Goal: Task Accomplishment & Management: Manage account settings

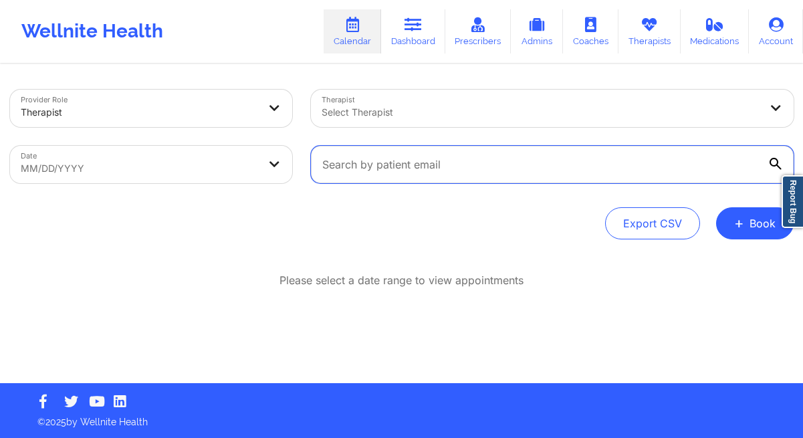
click at [400, 175] on input "text" at bounding box center [552, 164] width 483 height 37
paste input "[EMAIL_ADDRESS][DOMAIN_NAME]"
type input "[EMAIL_ADDRESS][DOMAIN_NAME]"
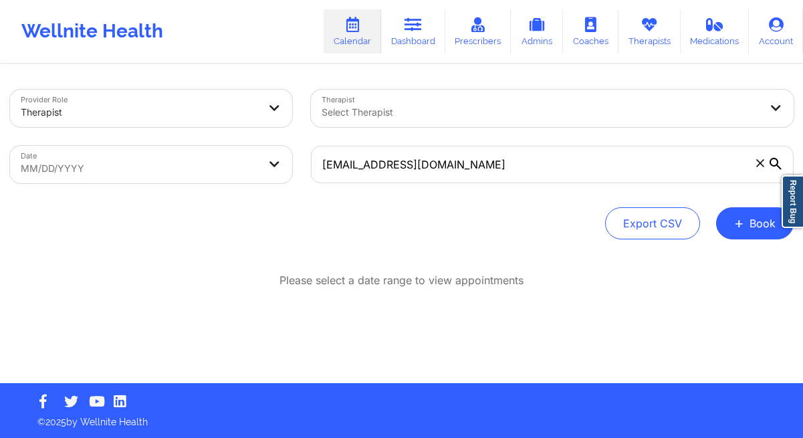
select select "2025-8"
select select "2025-9"
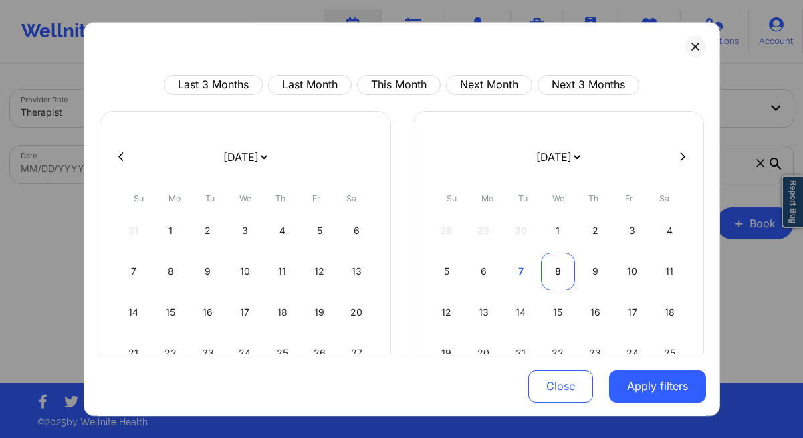
click at [556, 269] on div "8" at bounding box center [558, 271] width 34 height 37
select select "2025-9"
select select "2025-10"
select select "2025-9"
select select "2025-10"
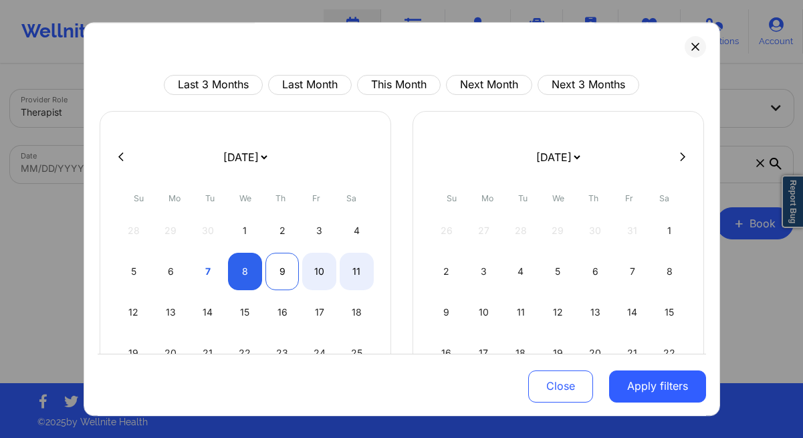
select select "2025-9"
select select "2025-10"
select select "2025-9"
select select "2025-10"
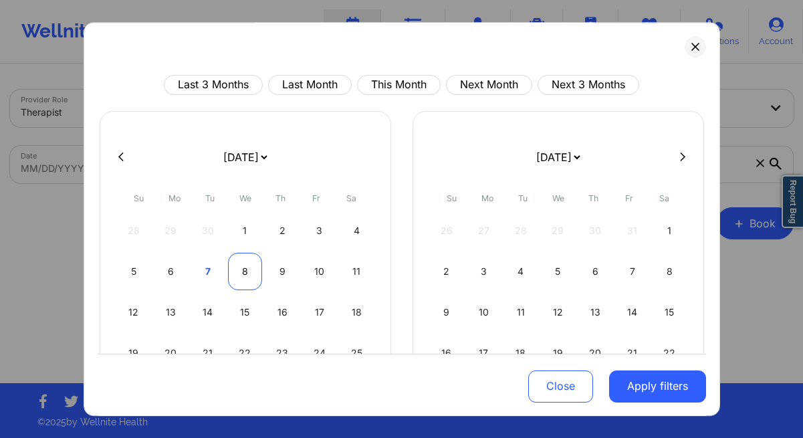
click at [242, 275] on div "8" at bounding box center [245, 271] width 34 height 37
select select "2025-9"
select select "2025-10"
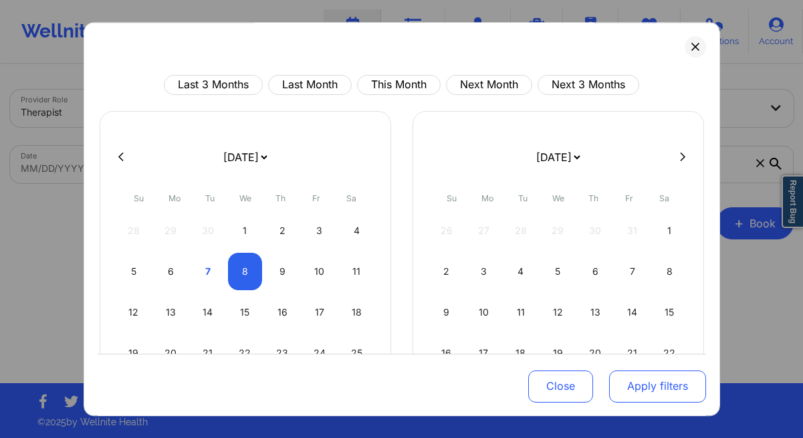
click at [642, 382] on button "Apply filters" at bounding box center [657, 386] width 97 height 32
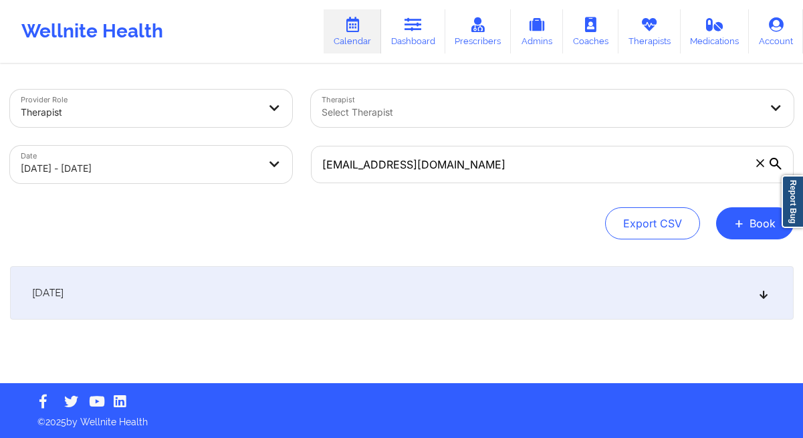
click at [259, 292] on div "[DATE]" at bounding box center [402, 292] width 784 height 53
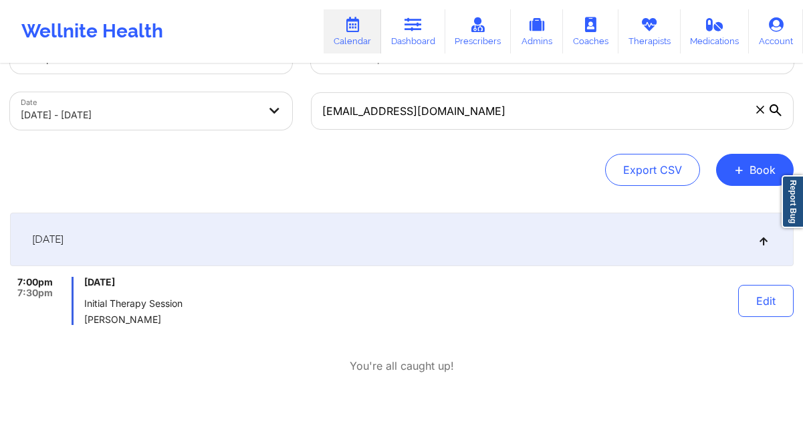
scroll to position [57, 0]
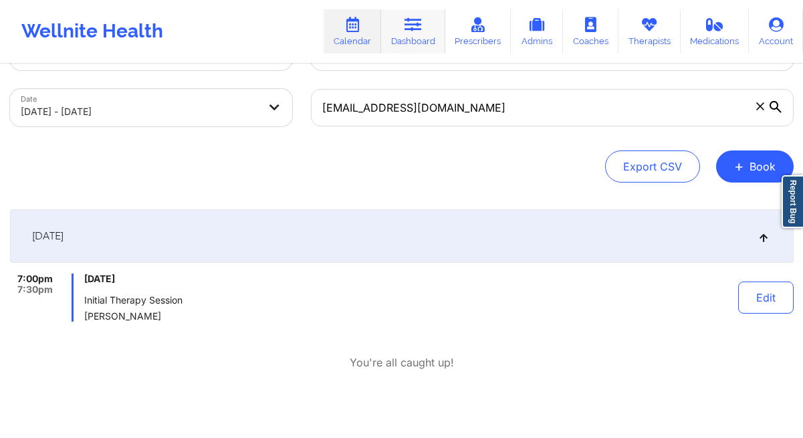
click at [420, 40] on link "Dashboard" at bounding box center [413, 31] width 64 height 44
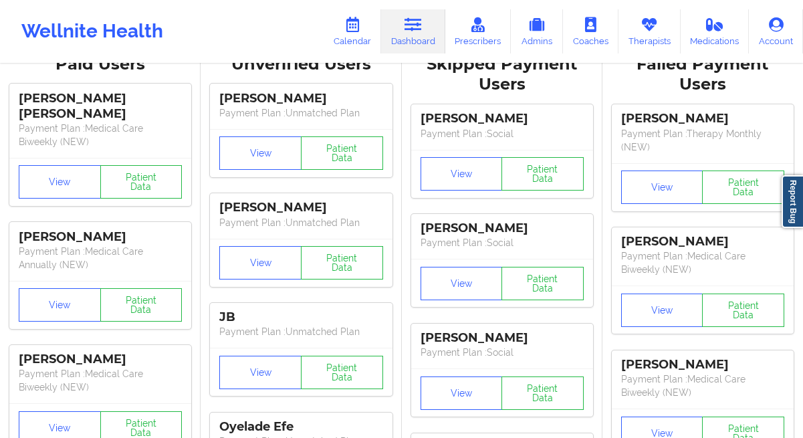
scroll to position [57, 0]
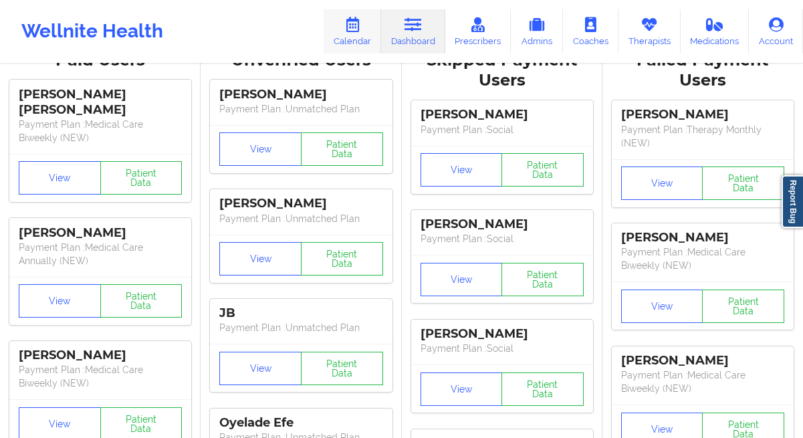
click at [353, 38] on link "Calendar" at bounding box center [352, 31] width 57 height 44
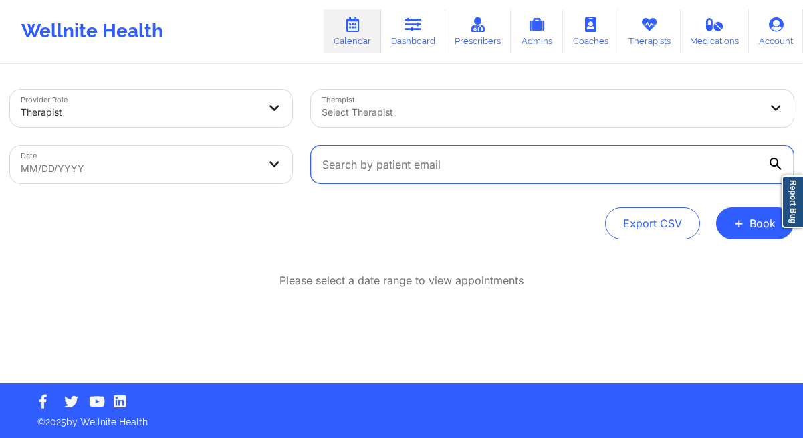
click at [368, 170] on input "text" at bounding box center [552, 164] width 483 height 37
paste input "[EMAIL_ADDRESS][DOMAIN_NAME]"
type input "[EMAIL_ADDRESS][DOMAIN_NAME]"
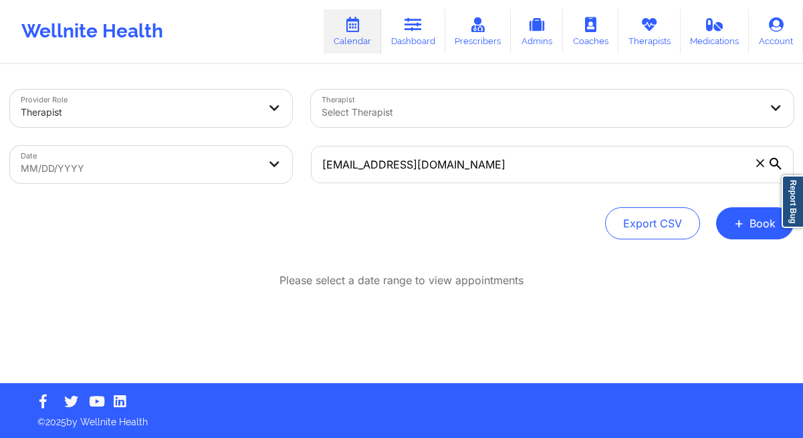
select select "2025-8"
select select "2025-9"
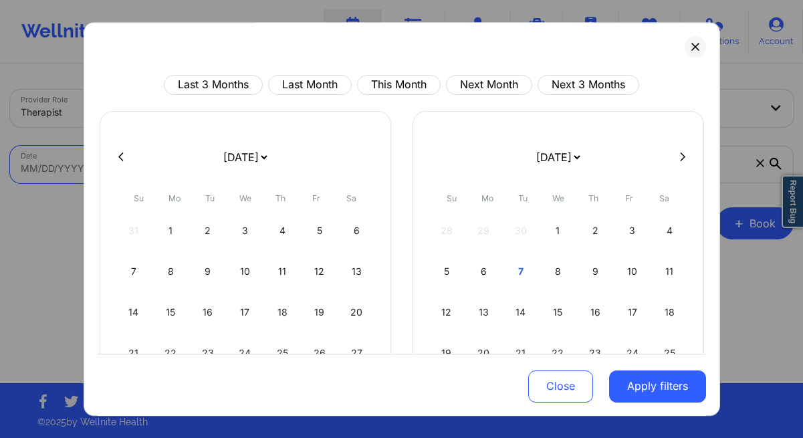
click at [265, 168] on body "Wellnite Health Calendar Dashboard Prescribers Admins Coaches Therapists Medica…" at bounding box center [401, 219] width 803 height 438
click at [567, 277] on div "8" at bounding box center [558, 271] width 34 height 37
select select "2025-9"
select select "2025-10"
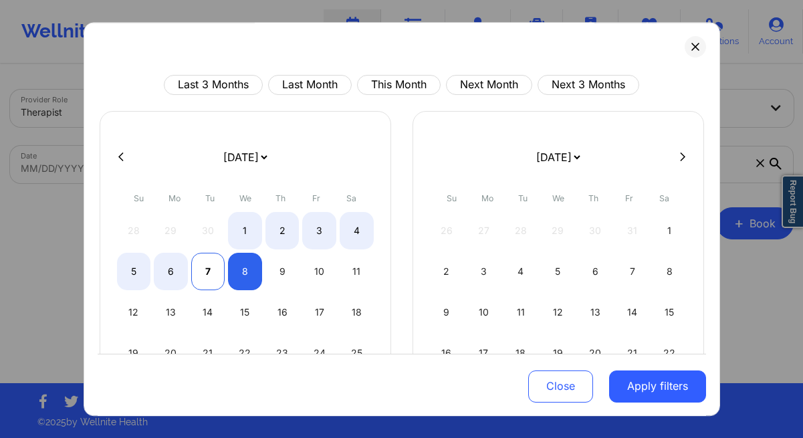
select select "2025-9"
select select "2025-10"
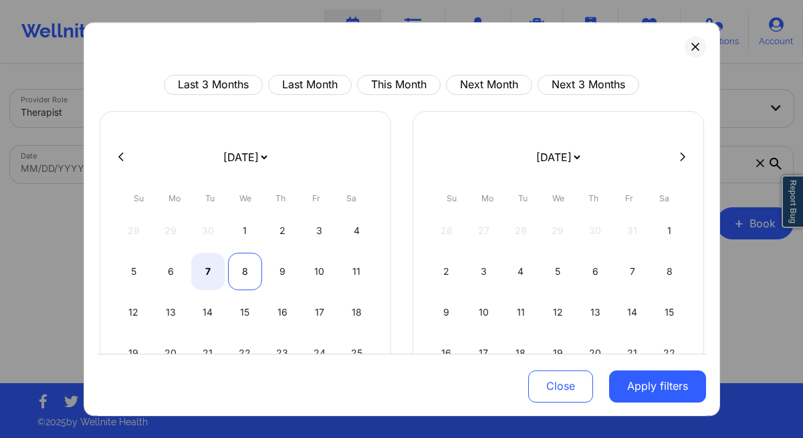
select select "2025-9"
select select "2025-10"
click at [243, 271] on div "8" at bounding box center [245, 271] width 34 height 37
select select "2025-9"
select select "2025-10"
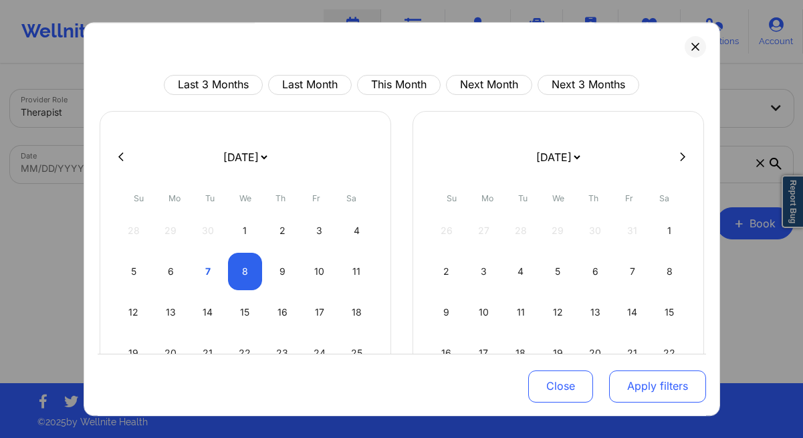
click at [646, 386] on button "Apply filters" at bounding box center [657, 386] width 97 height 32
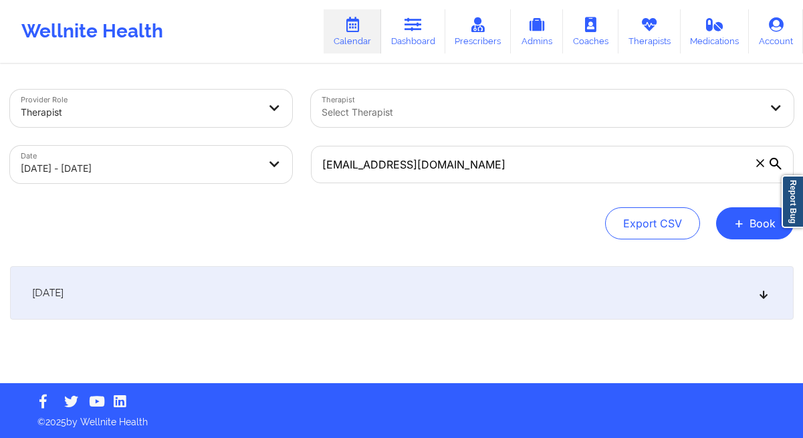
click at [396, 342] on div "[DATE] No appointments" at bounding box center [402, 319] width 784 height 107
click at [330, 305] on div "[DATE]" at bounding box center [402, 292] width 784 height 53
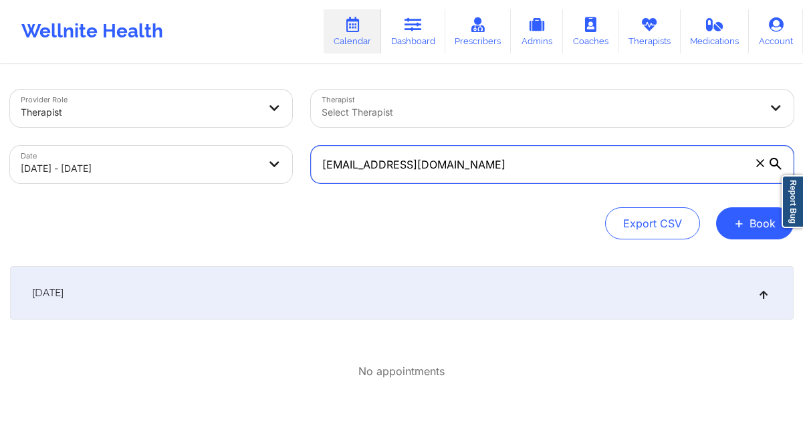
click at [403, 166] on input "[EMAIL_ADDRESS][DOMAIN_NAME]" at bounding box center [552, 164] width 483 height 37
paste input "pnavlani24@gmai"
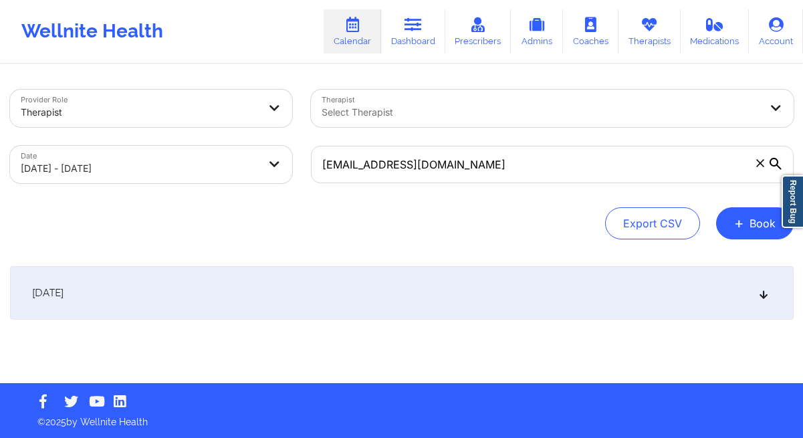
click at [214, 300] on div "[DATE]" at bounding box center [402, 292] width 784 height 53
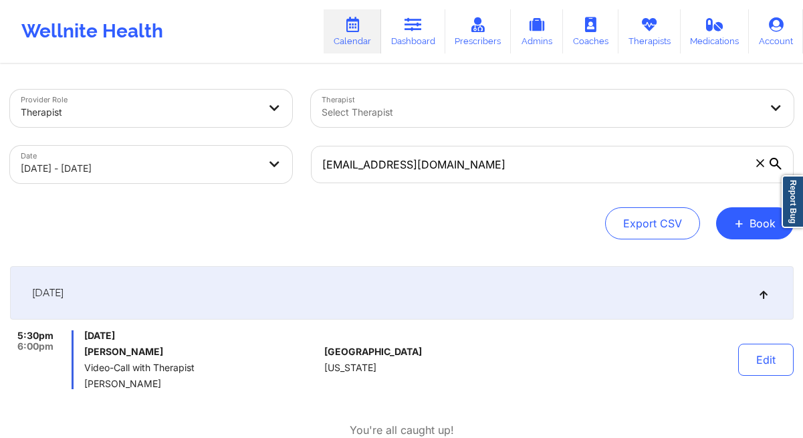
scroll to position [43, 0]
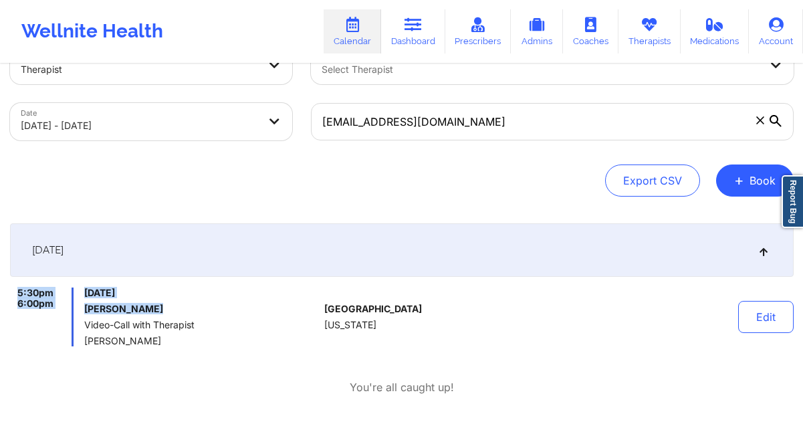
drag, startPoint x: 13, startPoint y: 291, endPoint x: 206, endPoint y: 308, distance: 193.2
click at [206, 308] on div "5:30pm 6:00pm [DATE] [PERSON_NAME] Video-Call with Therapist [PERSON_NAME]" at bounding box center [165, 316] width 310 height 59
copy div "5:30pm 6:00pm [DATE] [PERSON_NAME]"
drag, startPoint x: 189, startPoint y: 342, endPoint x: 84, endPoint y: 343, distance: 104.3
click at [84, 343] on span "[PERSON_NAME]" at bounding box center [201, 341] width 235 height 11
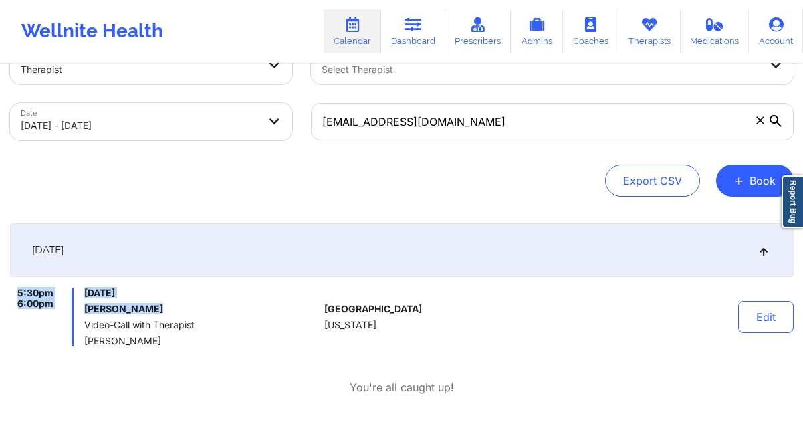
copy span "[PERSON_NAME]"
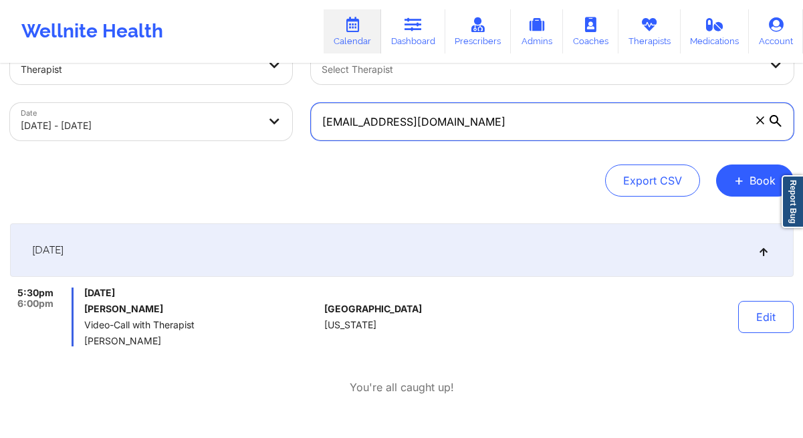
drag, startPoint x: 473, startPoint y: 124, endPoint x: 300, endPoint y: 123, distance: 172.5
click at [300, 123] on div "Provider Role Therapist Therapist Select Therapist Date [DATE] - [DATE] [EMAIL_…" at bounding box center [402, 93] width 802 height 112
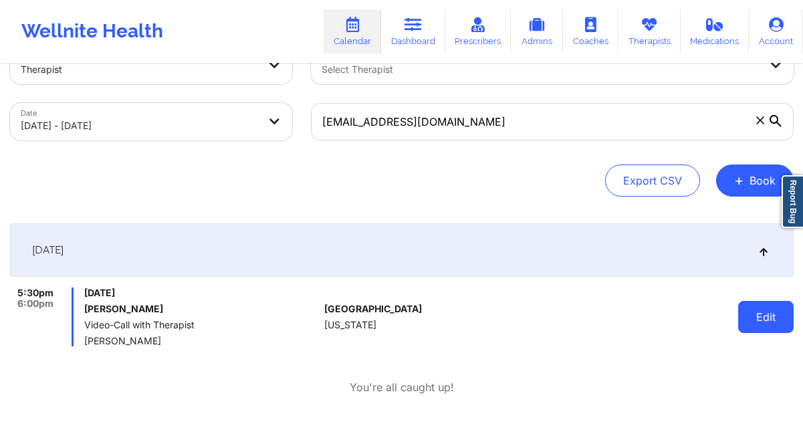
click at [774, 311] on button "Edit" at bounding box center [765, 317] width 55 height 32
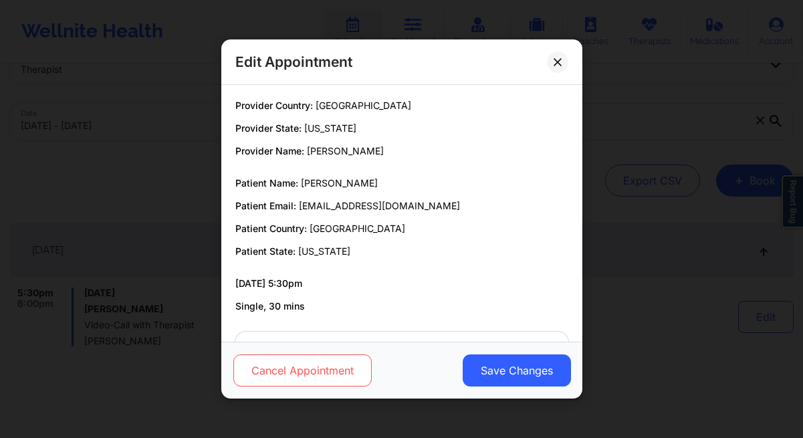
click at [291, 379] on button "Cancel Appointment" at bounding box center [302, 370] width 138 height 32
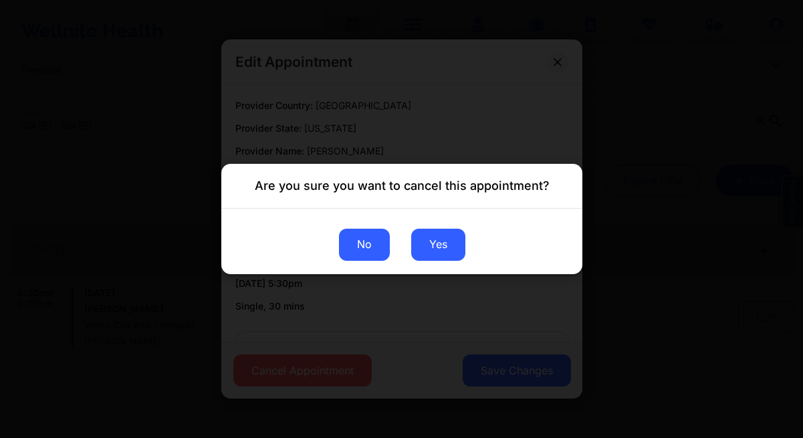
click at [360, 250] on button "No" at bounding box center [363, 245] width 51 height 32
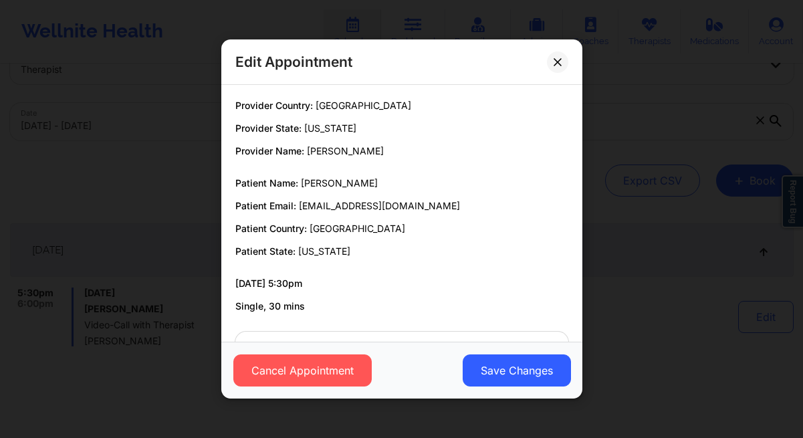
scroll to position [47, 0]
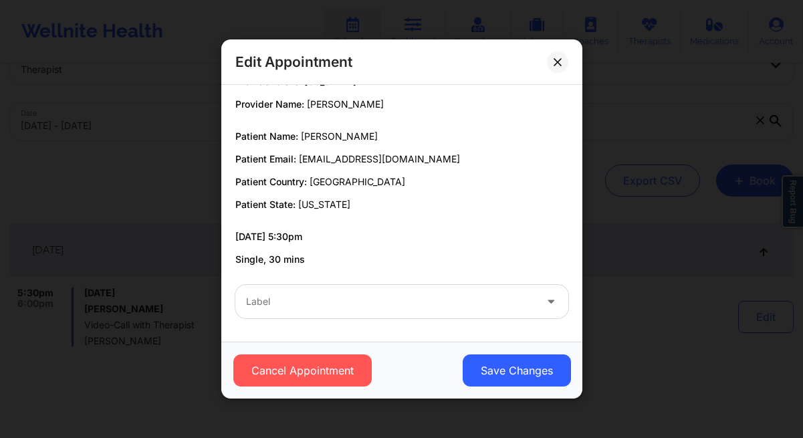
click at [368, 290] on div "Label" at bounding box center [385, 301] width 301 height 33
click at [396, 232] on p "[DATE] 5:30pm" at bounding box center [401, 236] width 333 height 13
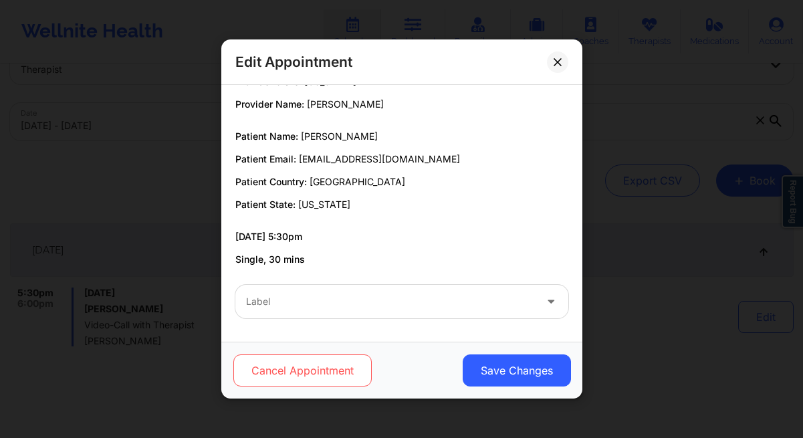
click at [304, 362] on button "Cancel Appointment" at bounding box center [302, 370] width 138 height 32
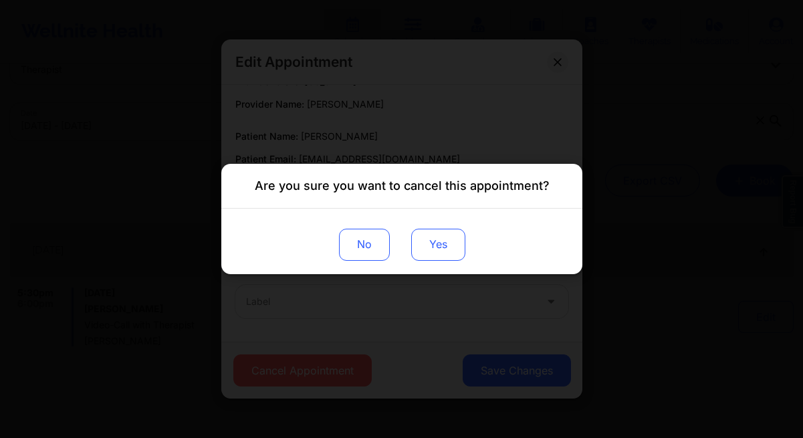
click at [445, 255] on button "Yes" at bounding box center [437, 245] width 54 height 32
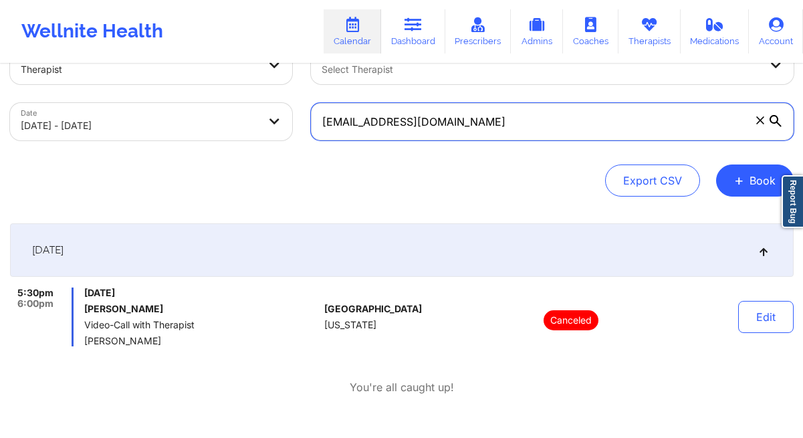
click at [407, 125] on input "[EMAIL_ADDRESS][DOMAIN_NAME]" at bounding box center [552, 121] width 483 height 37
paste input "[EMAIL_ADDRESS]"
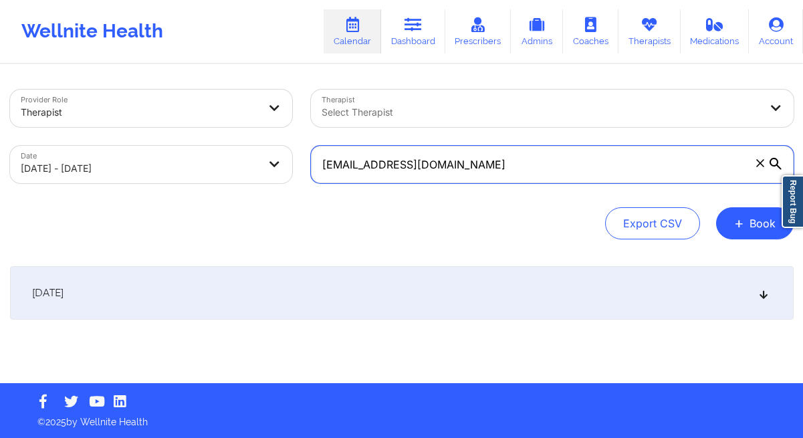
scroll to position [0, 0]
type input "[EMAIL_ADDRESS][DOMAIN_NAME]"
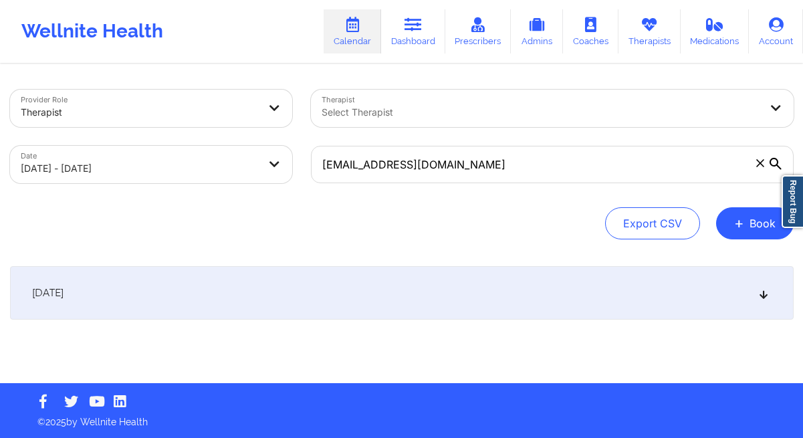
click at [307, 285] on div "[DATE]" at bounding box center [402, 292] width 784 height 53
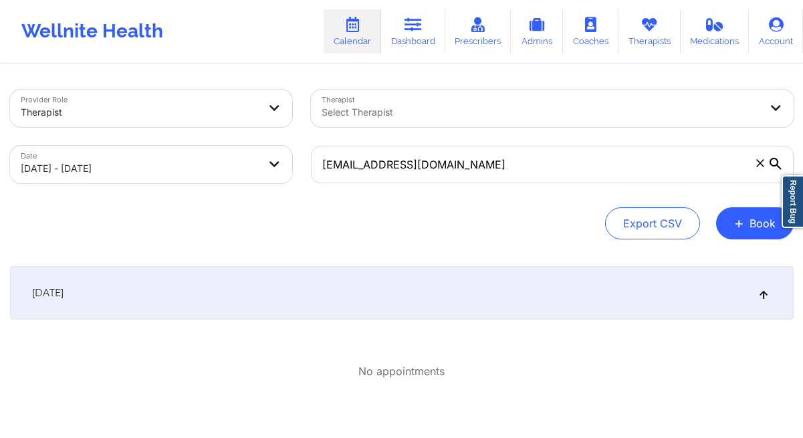
select select "2025-9"
select select "2025-10"
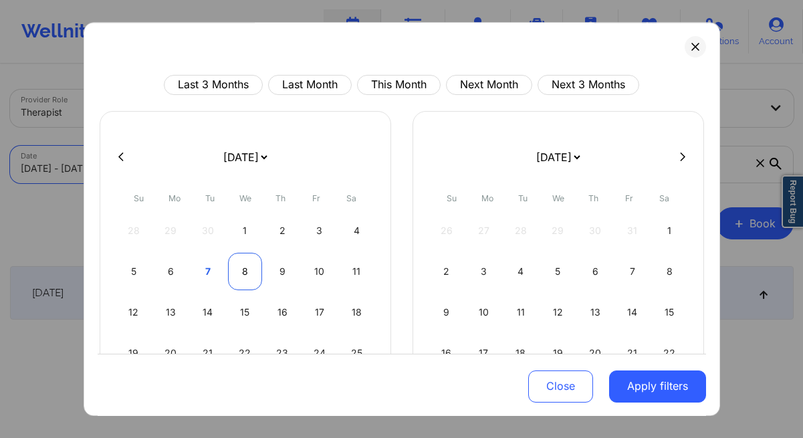
click at [243, 272] on div "8" at bounding box center [245, 271] width 34 height 37
select select "2025-9"
select select "2025-10"
select select "2025-9"
select select "2025-10"
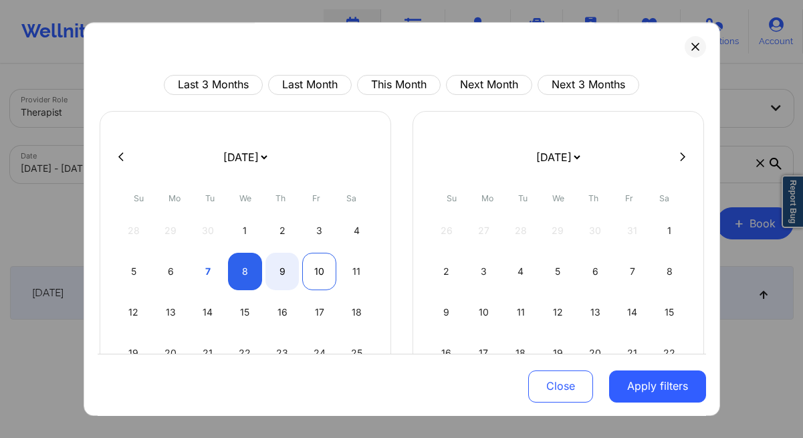
click at [326, 273] on div "10" at bounding box center [319, 271] width 34 height 37
select select "2025-9"
select select "2025-10"
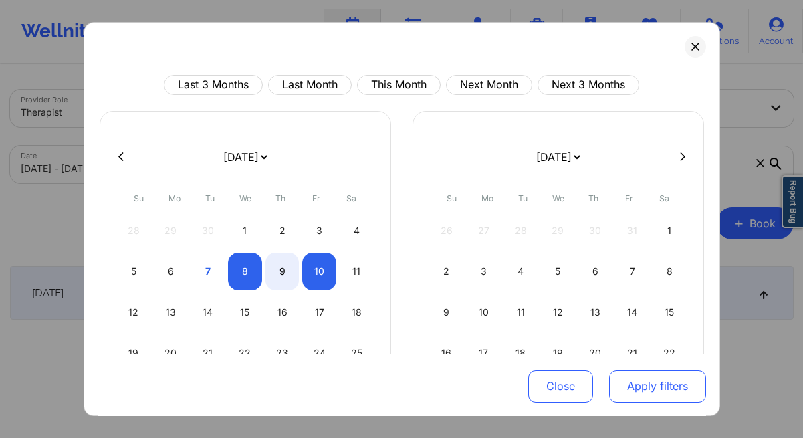
click at [639, 380] on button "Apply filters" at bounding box center [657, 386] width 97 height 32
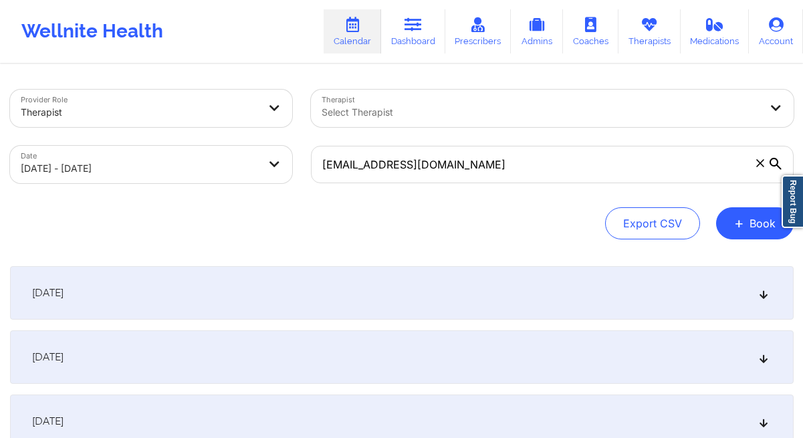
scroll to position [118, 0]
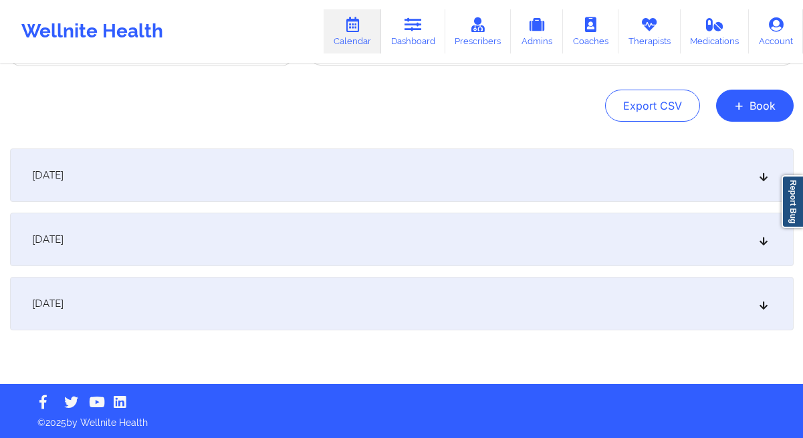
click at [281, 296] on div "[DATE]" at bounding box center [402, 303] width 784 height 53
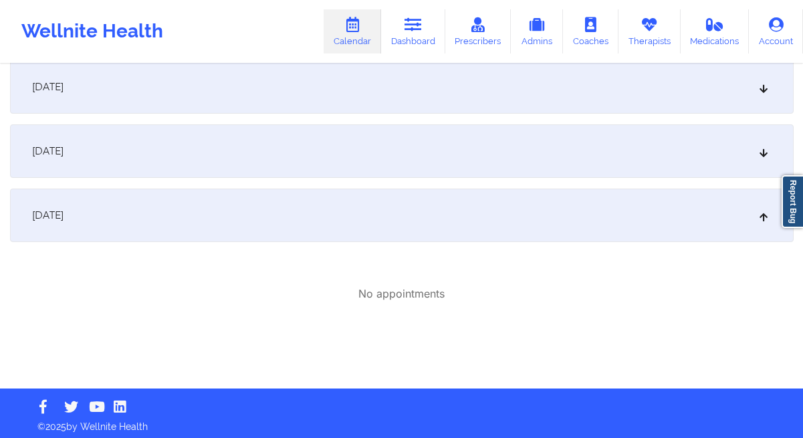
scroll to position [211, 0]
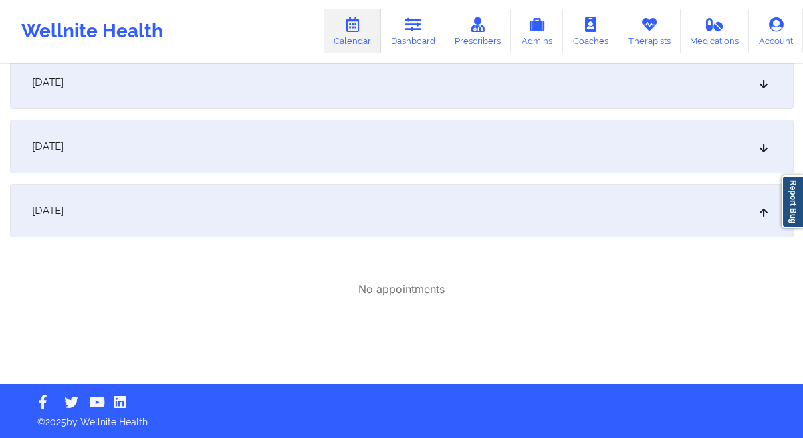
click at [200, 199] on div "[DATE]" at bounding box center [402, 210] width 784 height 53
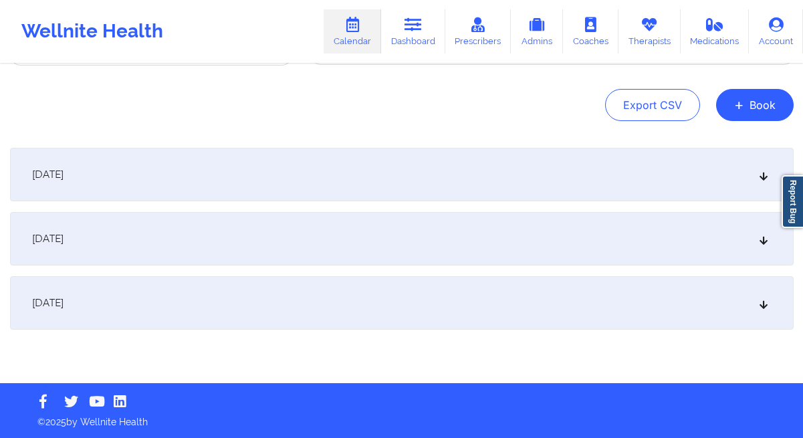
scroll to position [118, 0]
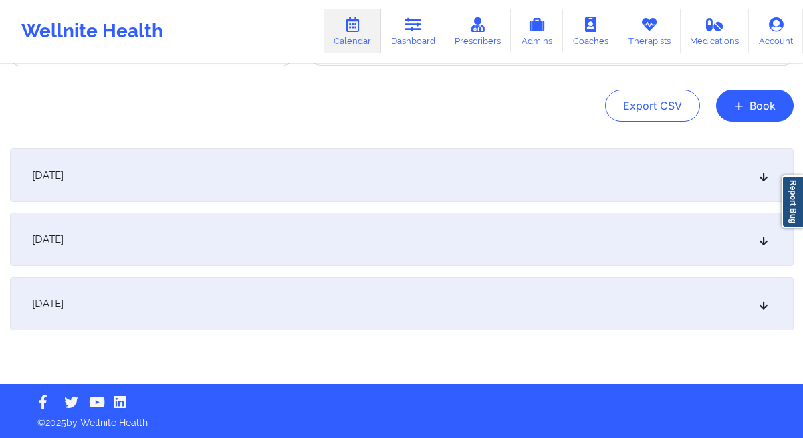
click at [230, 289] on div "[DATE]" at bounding box center [402, 303] width 784 height 53
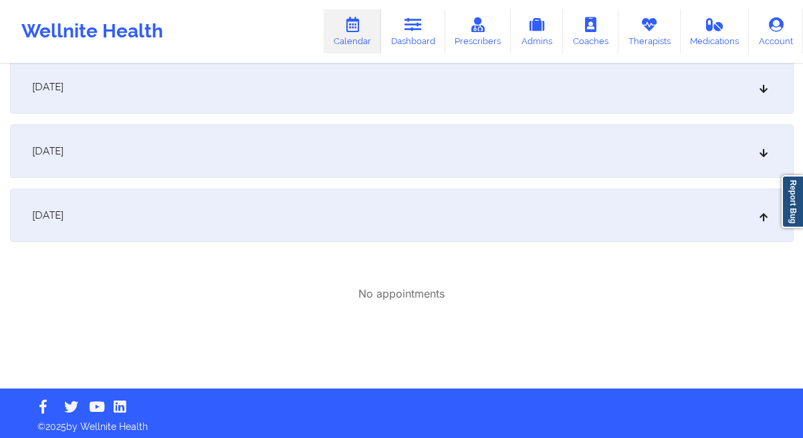
scroll to position [211, 0]
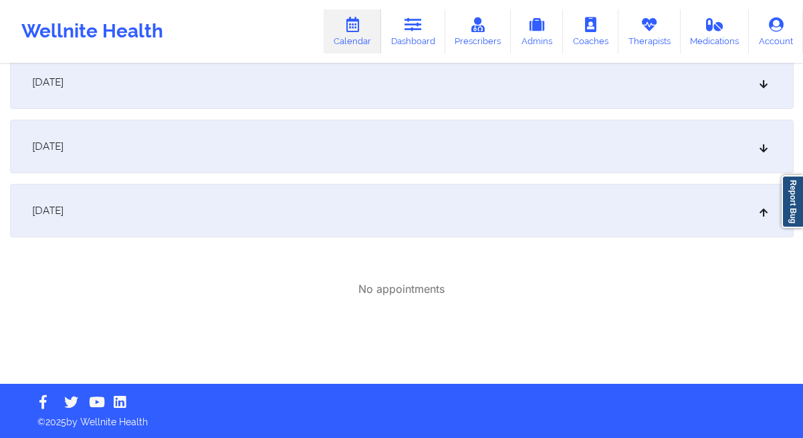
click at [185, 154] on div "[DATE]" at bounding box center [402, 146] width 784 height 53
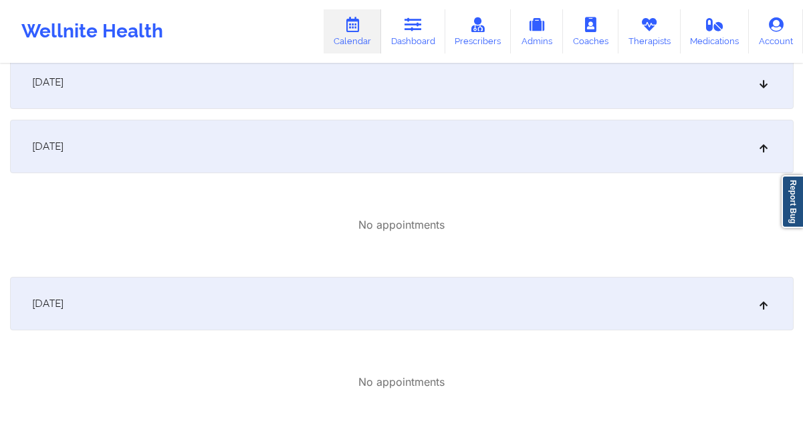
click at [172, 88] on div "[DATE]" at bounding box center [402, 81] width 784 height 53
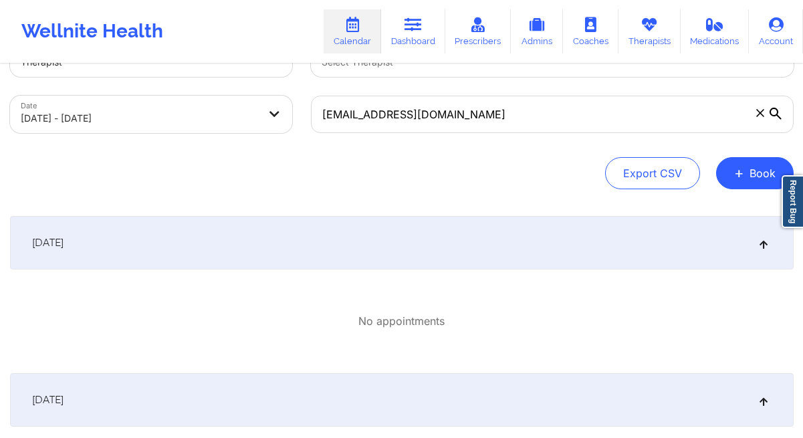
scroll to position [0, 0]
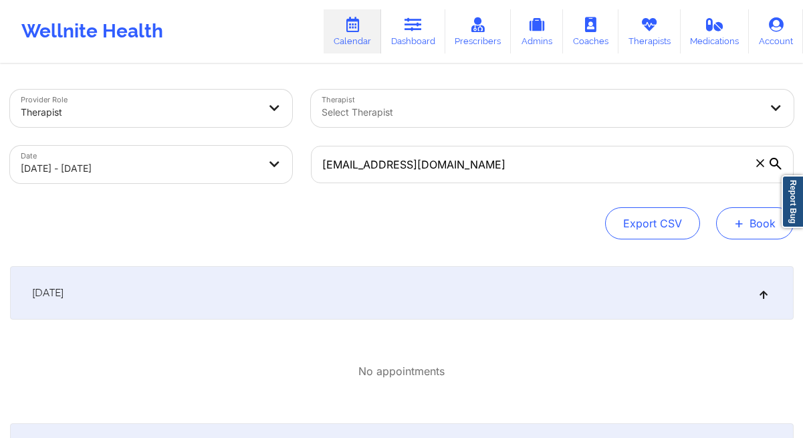
click at [739, 220] on span "+" at bounding box center [739, 222] width 10 height 7
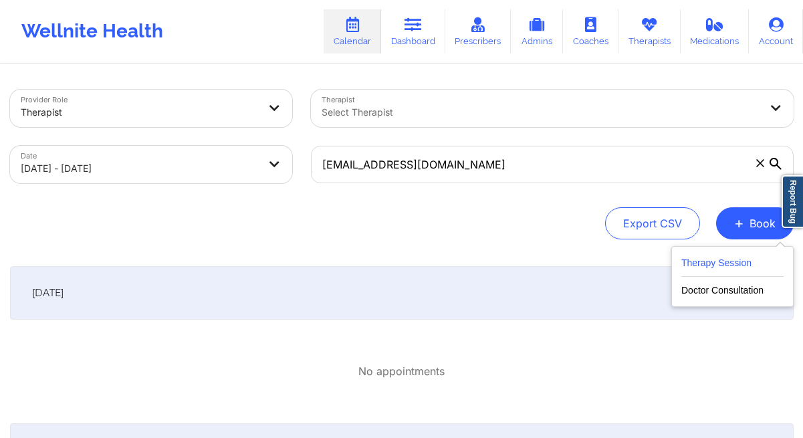
click at [699, 264] on button "Therapy Session" at bounding box center [732, 266] width 102 height 22
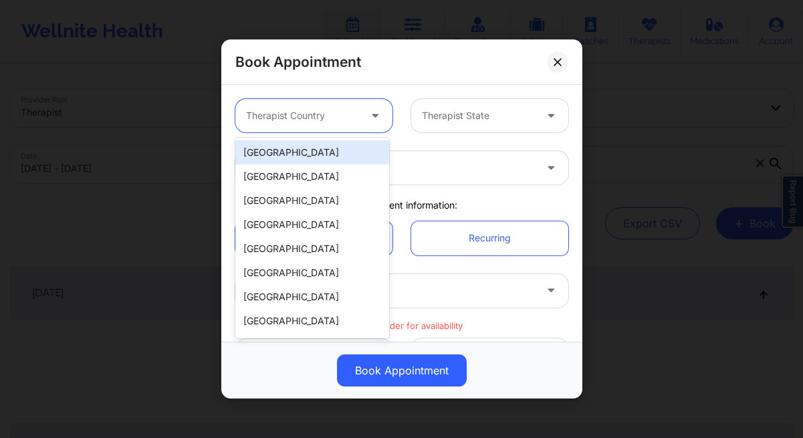
click at [368, 121] on div at bounding box center [376, 116] width 16 height 17
click at [318, 150] on div "[GEOGRAPHIC_DATA]" at bounding box center [312, 152] width 154 height 24
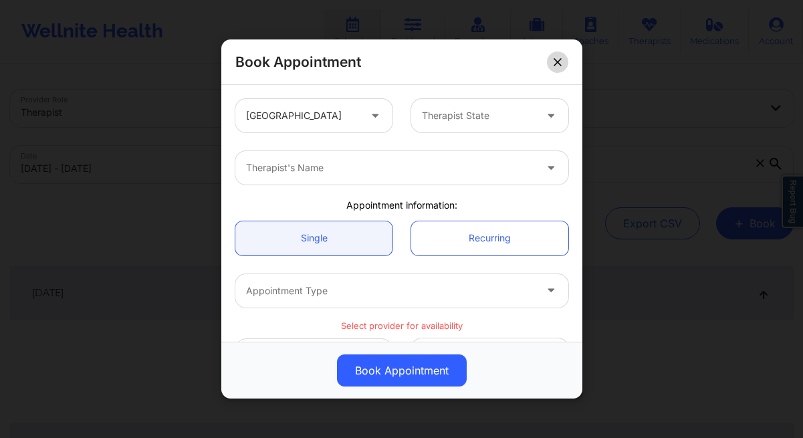
click at [560, 64] on icon at bounding box center [558, 62] width 8 height 8
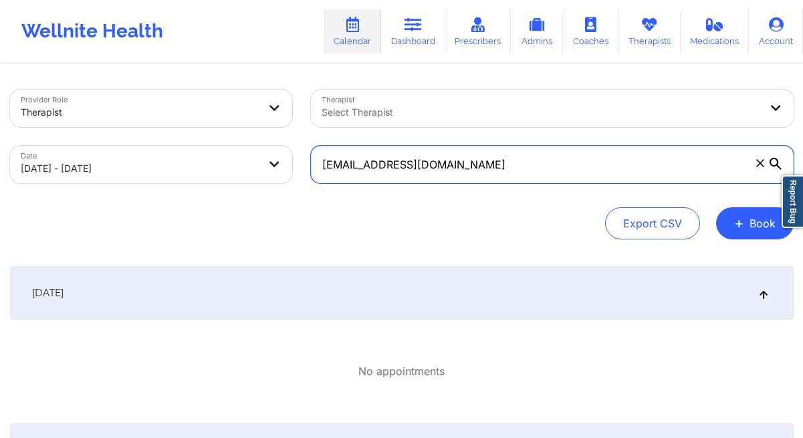
click at [353, 168] on input "[EMAIL_ADDRESS][DOMAIN_NAME]" at bounding box center [552, 164] width 483 height 37
paste input "[EMAIL_ADDRESS]"
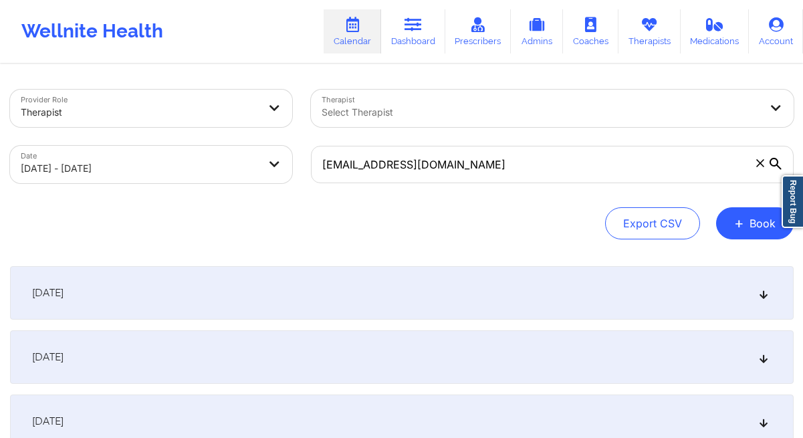
click at [322, 287] on div "[DATE]" at bounding box center [402, 292] width 784 height 53
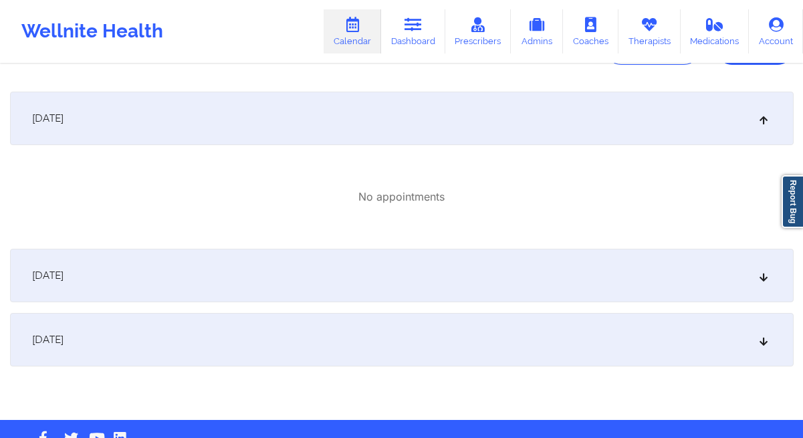
scroll to position [211, 0]
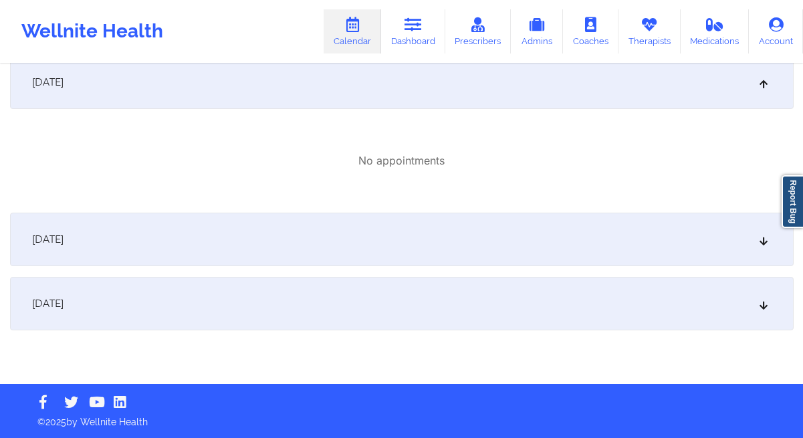
click at [280, 243] on div "[DATE]" at bounding box center [402, 239] width 784 height 53
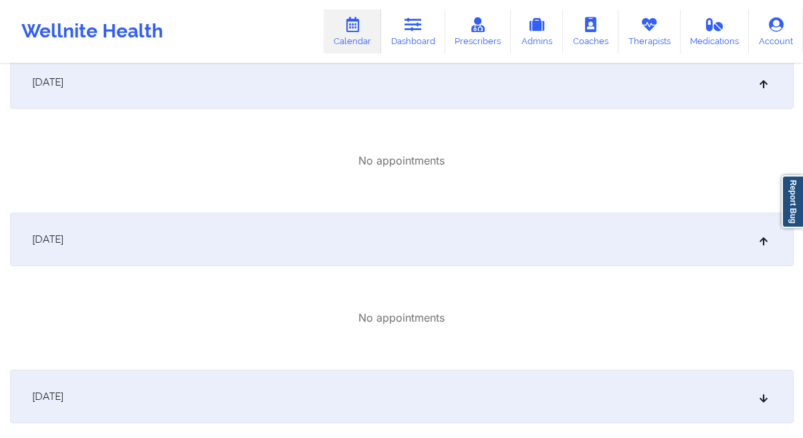
click at [304, 377] on div "[DATE]" at bounding box center [402, 396] width 784 height 53
click at [580, 378] on div "[DATE]" at bounding box center [402, 396] width 784 height 53
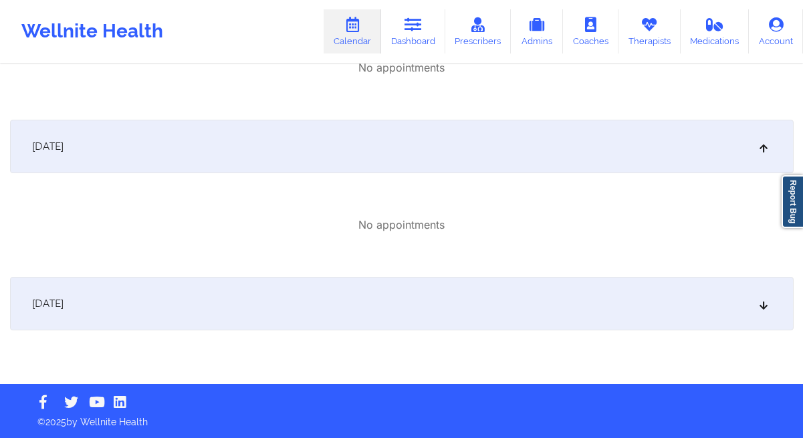
click at [624, 321] on div "[DATE]" at bounding box center [402, 303] width 784 height 53
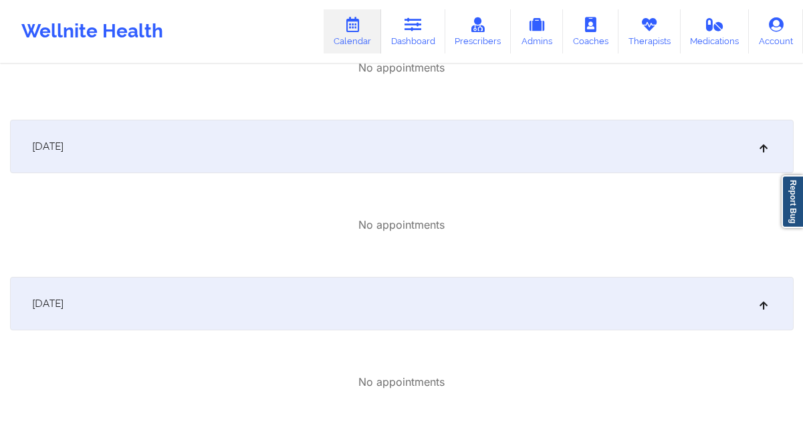
scroll to position [0, 0]
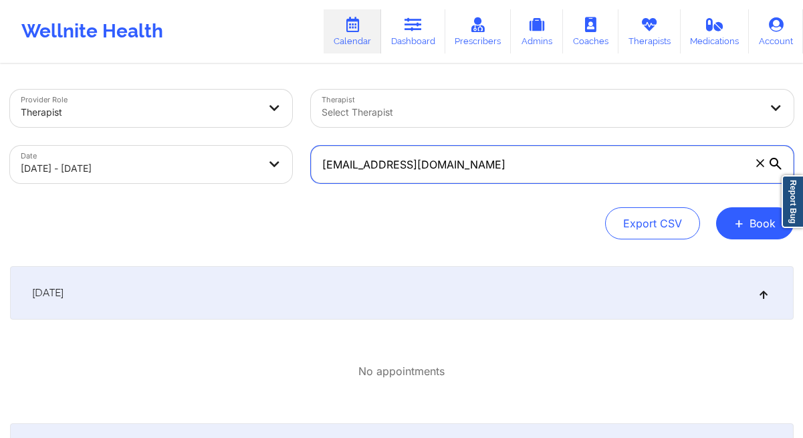
click at [383, 164] on input "[EMAIL_ADDRESS][DOMAIN_NAME]" at bounding box center [552, 164] width 483 height 37
paste input "[EMAIL_ADDRESS]"
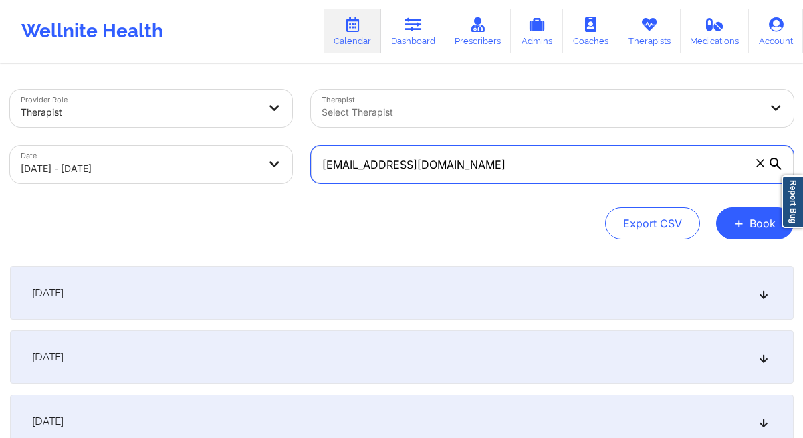
type input "[EMAIL_ADDRESS][DOMAIN_NAME]"
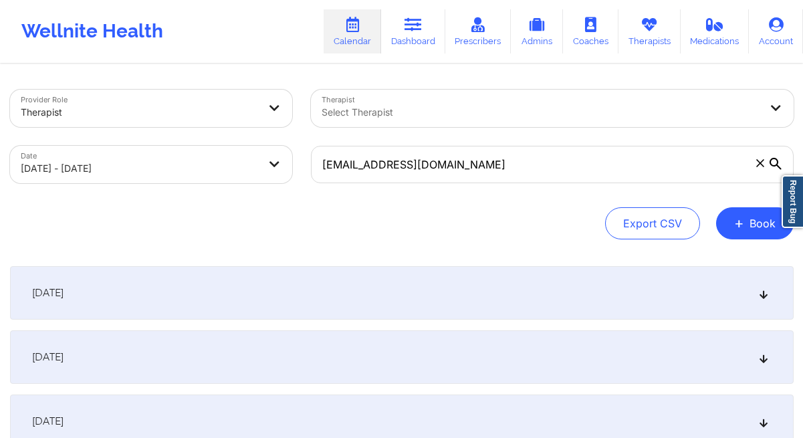
click at [380, 282] on div "[DATE]" at bounding box center [402, 292] width 784 height 53
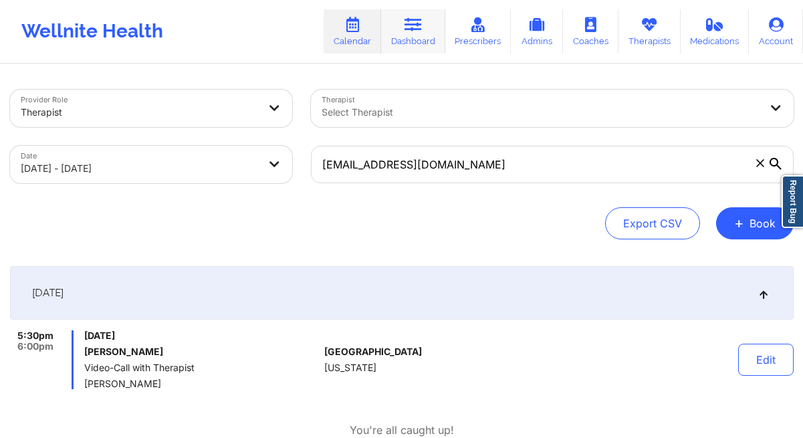
click at [413, 51] on link "Dashboard" at bounding box center [413, 31] width 64 height 44
